Goal: Check status: Check status

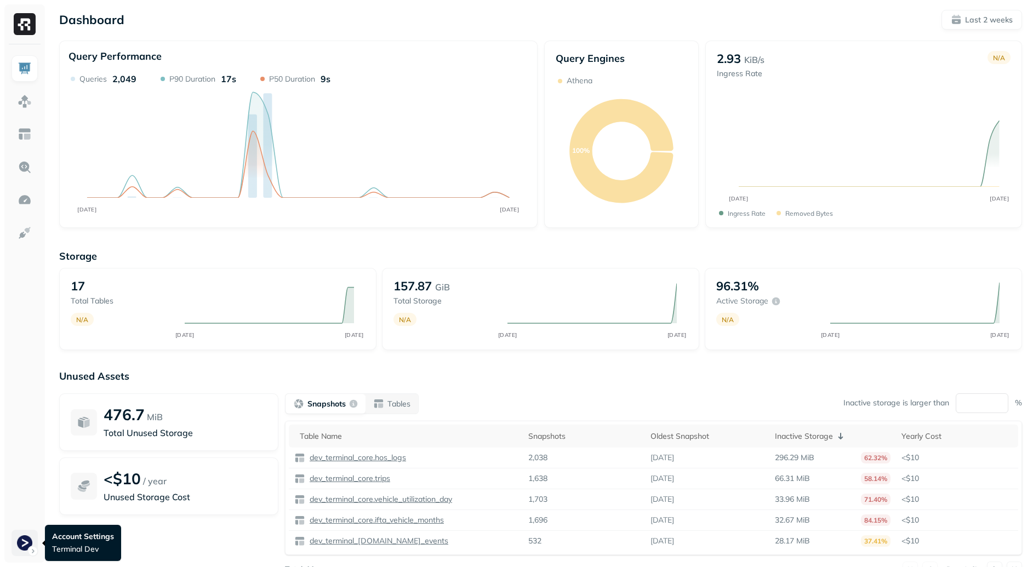
click at [34, 545] on html "Dashboard Last 2 weeks Query Performance OCT [DATE] Queries 2,049 P90 Duration …" at bounding box center [516, 305] width 1033 height 610
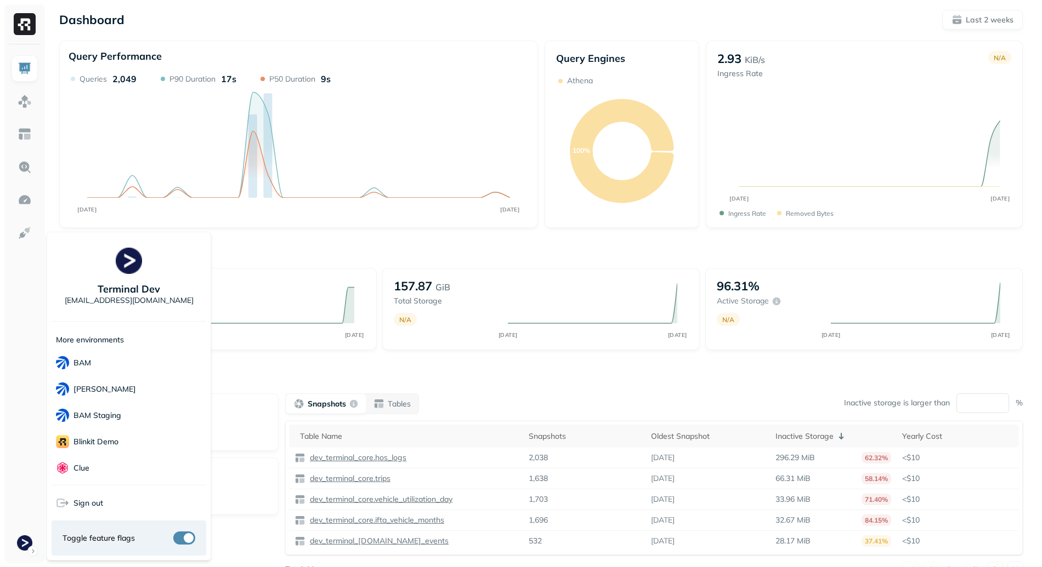
click at [304, 254] on html "Dashboard Last 2 weeks Query Performance OCT [DATE] Queries 2,049 P90 Duration …" at bounding box center [521, 305] width 1042 height 610
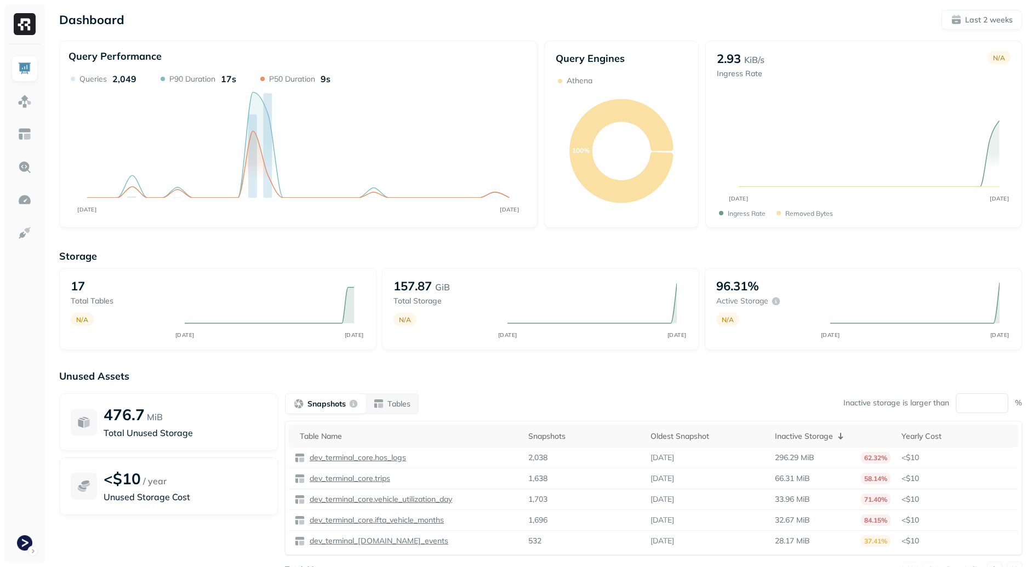
click at [653, 252] on p "Storage" at bounding box center [540, 256] width 963 height 13
click at [955, 3] on div "Dashboard Last 2 weeks Query Performance OCT [DATE] Queries 2,049 P90 Duration …" at bounding box center [540, 305] width 985 height 610
click at [963, 13] on button "Last 2 weeks" at bounding box center [982, 20] width 81 height 20
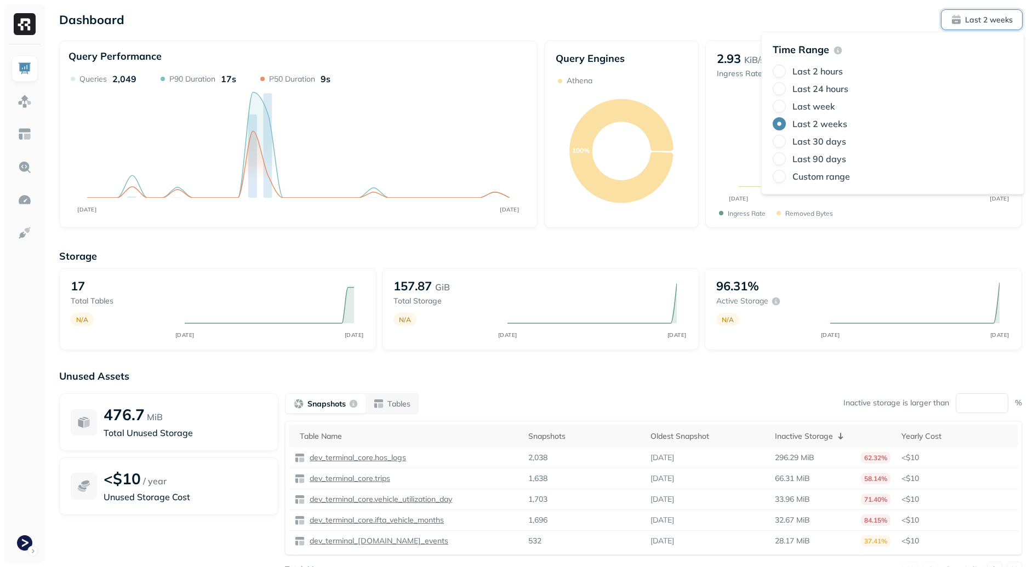
click at [812, 100] on div "Last week" at bounding box center [893, 106] width 240 height 13
click at [818, 85] on label "Last 24 hours" at bounding box center [821, 88] width 56 height 11
click at [786, 85] on button "Last 24 hours" at bounding box center [779, 88] width 13 height 13
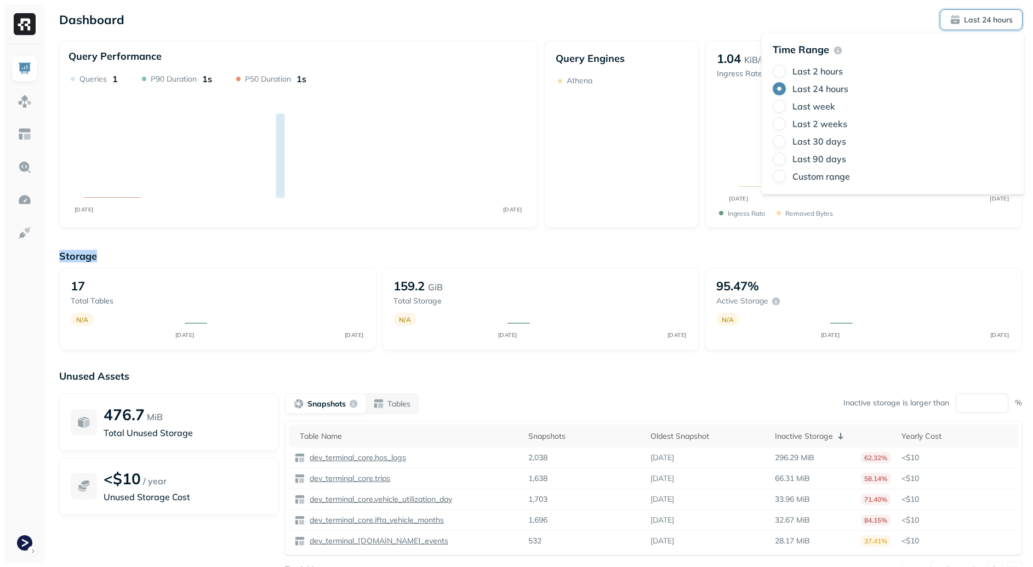
click at [577, 250] on div "Storage 17 Total tables N/A OCT [DATE] 159.2 GiB Total storage N/A OCT [DATE] 9…" at bounding box center [540, 419] width 963 height 361
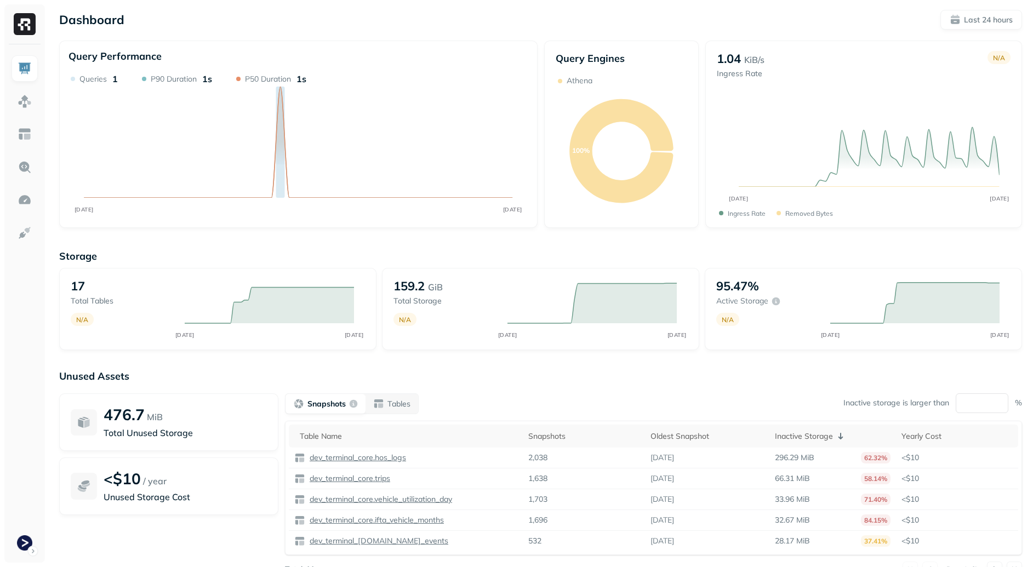
click at [99, 365] on div "Storage 17 Total tables N/A OCT [DATE] 159.2 GiB Total storage N/A OCT [DATE] 9…" at bounding box center [540, 419] width 963 height 361
